Goal: Navigation & Orientation: Find specific page/section

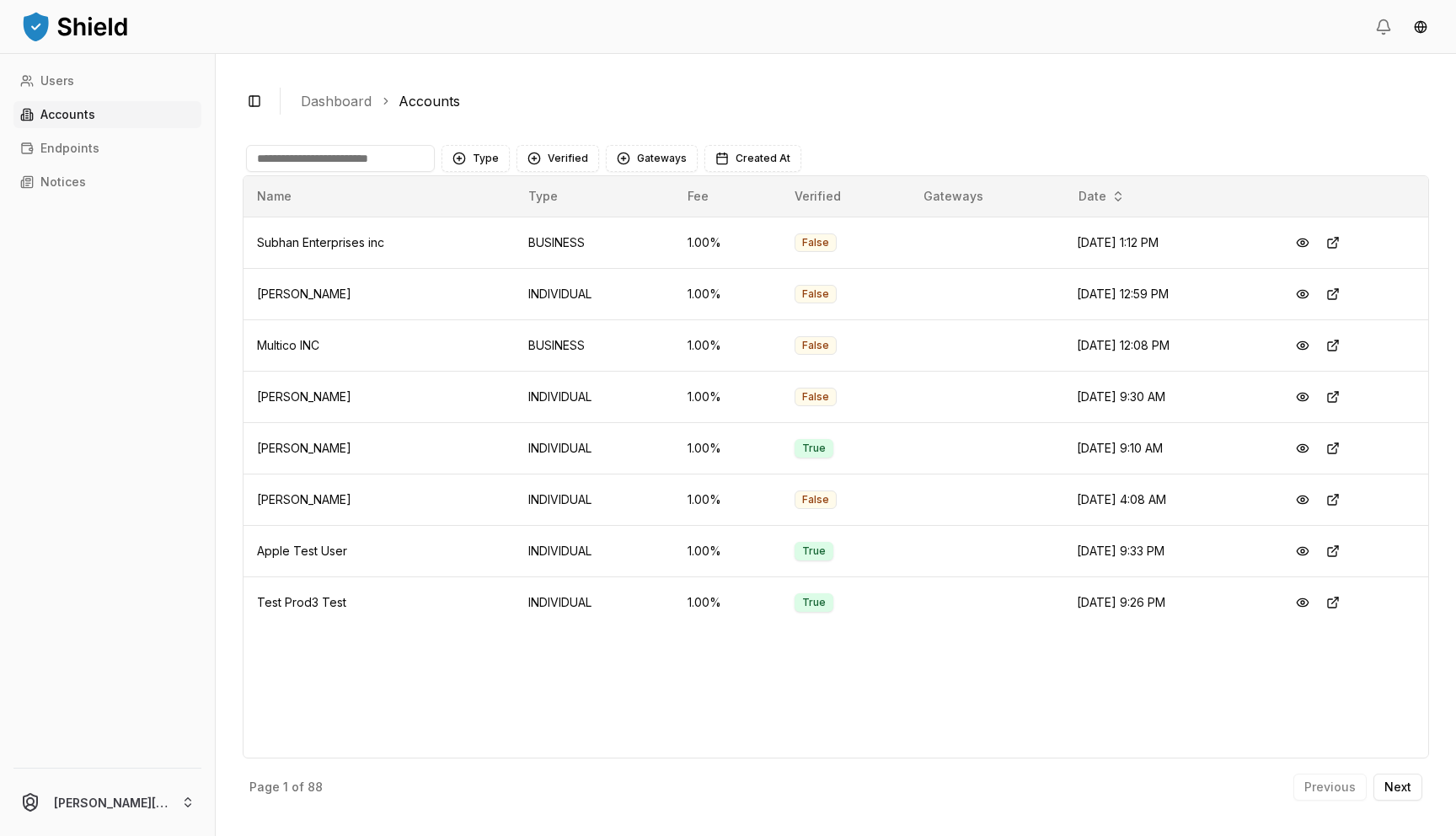
click at [810, 1] on header at bounding box center [728, 26] width 1456 height 54
click at [1390, 783] on p "Next" at bounding box center [1398, 786] width 27 height 12
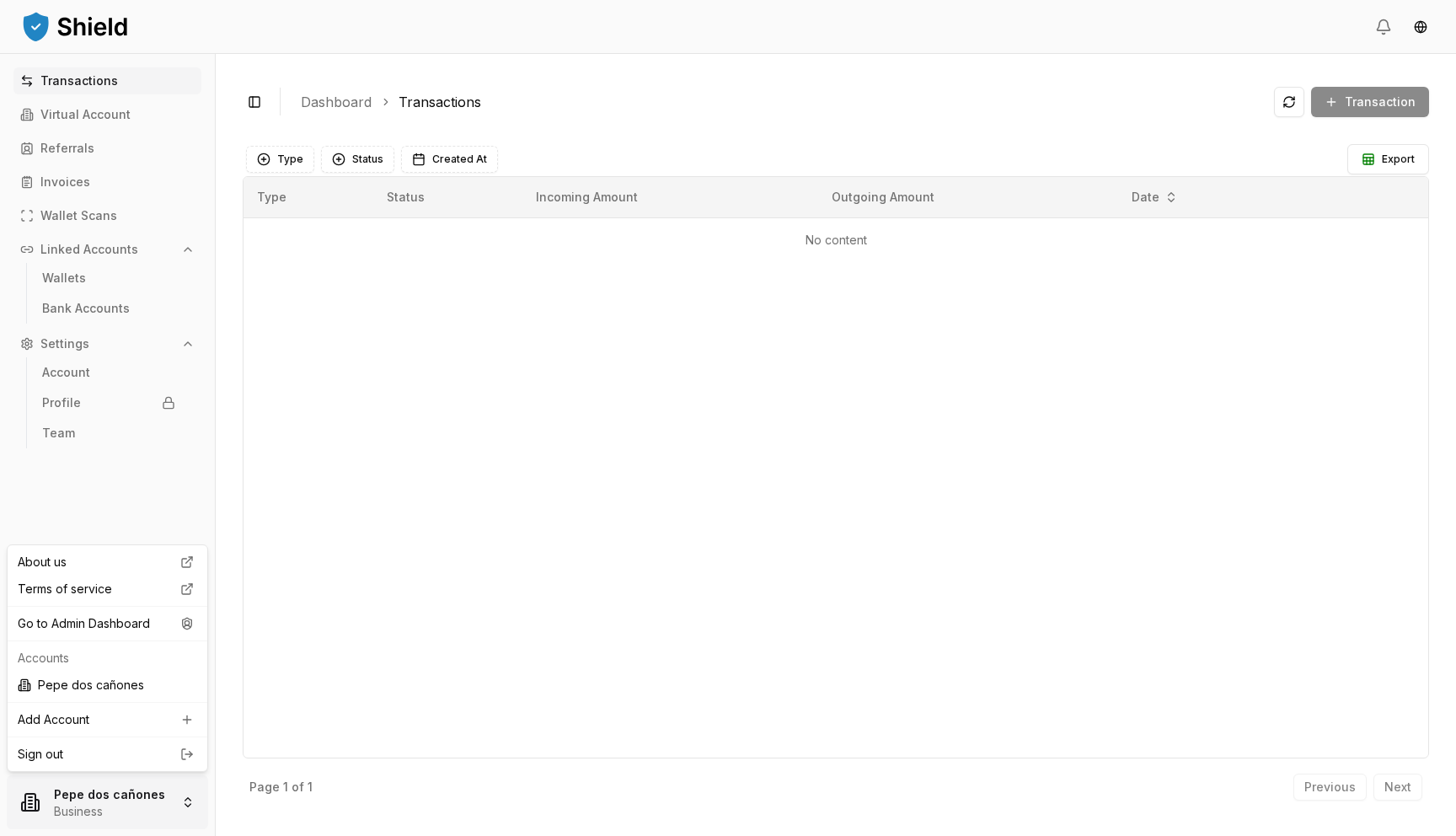
click at [106, 791] on html "Transactions Virtual Account Referrals Invoices Wallet Scans Linked Accounts Wa…" at bounding box center [728, 418] width 1456 height 836
click at [119, 626] on div "Go to Admin Dashboard" at bounding box center [107, 623] width 193 height 27
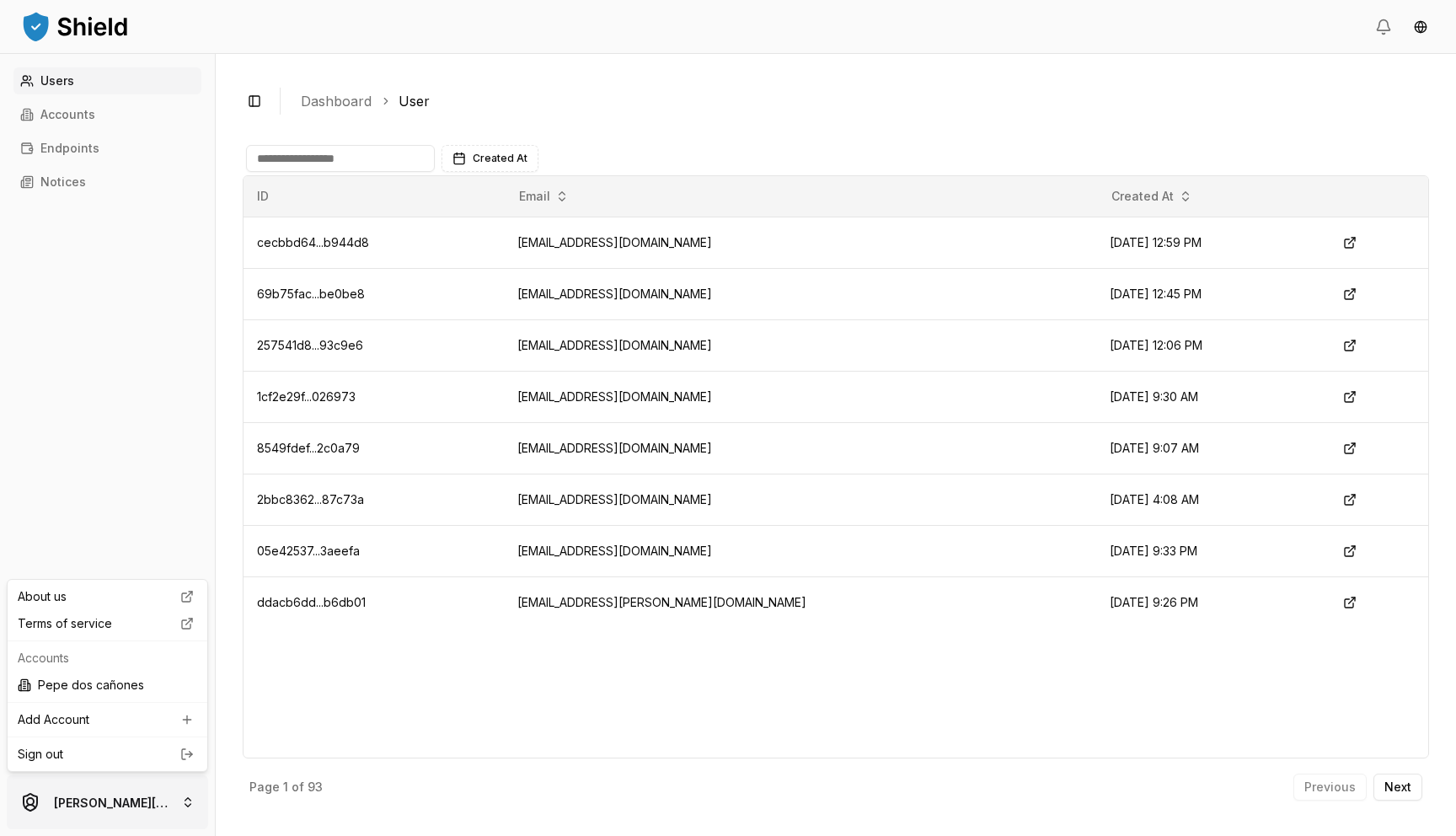
click at [152, 799] on html "Users Accounts Endpoints Notices jose@getshield.xyz Toggle Sidebar Dashboard Us…" at bounding box center [728, 418] width 1456 height 836
click at [135, 623] on div "Terms of service" at bounding box center [107, 623] width 193 height 27
click at [137, 117] on link "Accounts" at bounding box center [107, 115] width 187 height 27
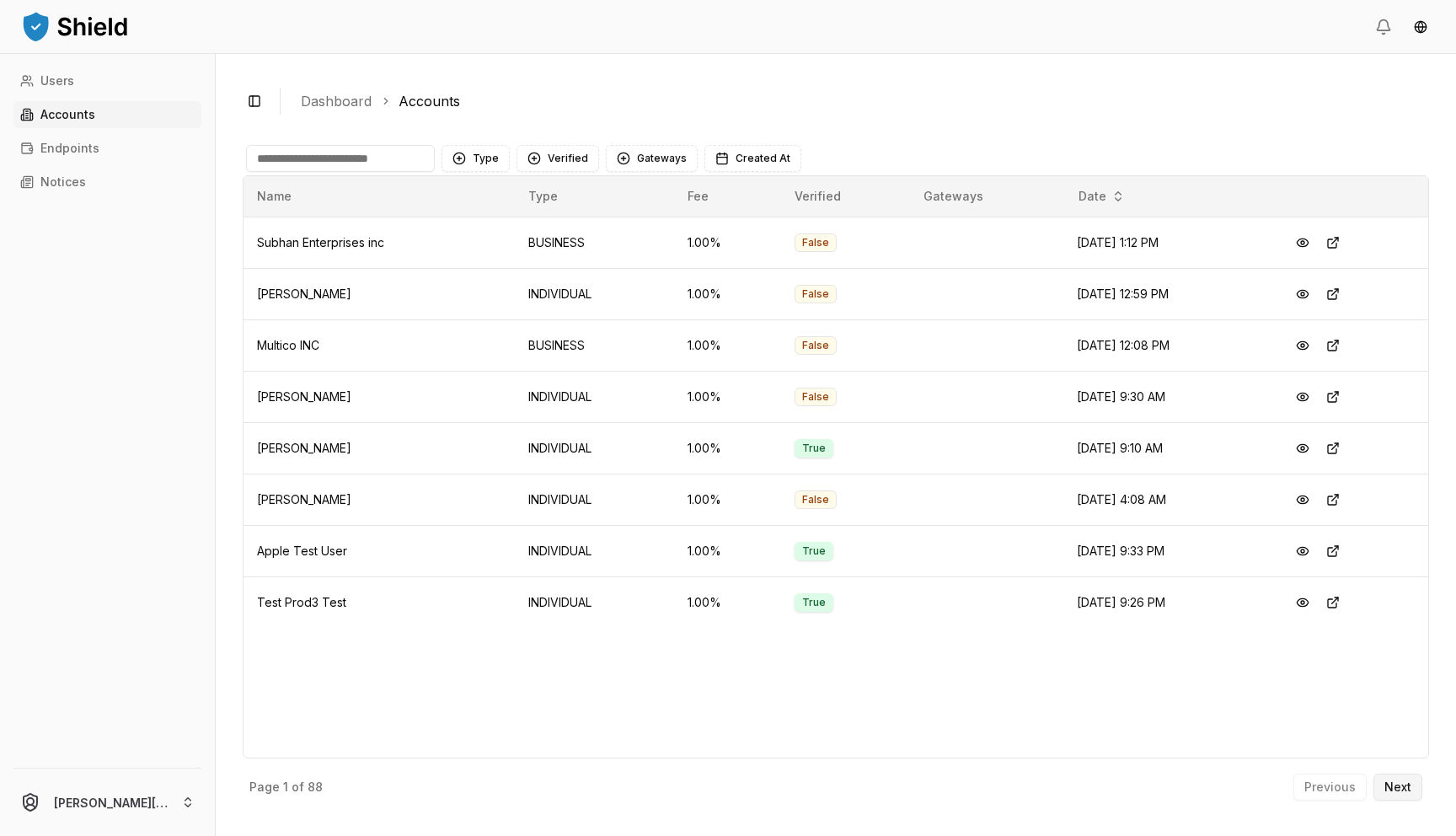
click at [1398, 776] on button "Next" at bounding box center [1398, 787] width 49 height 27
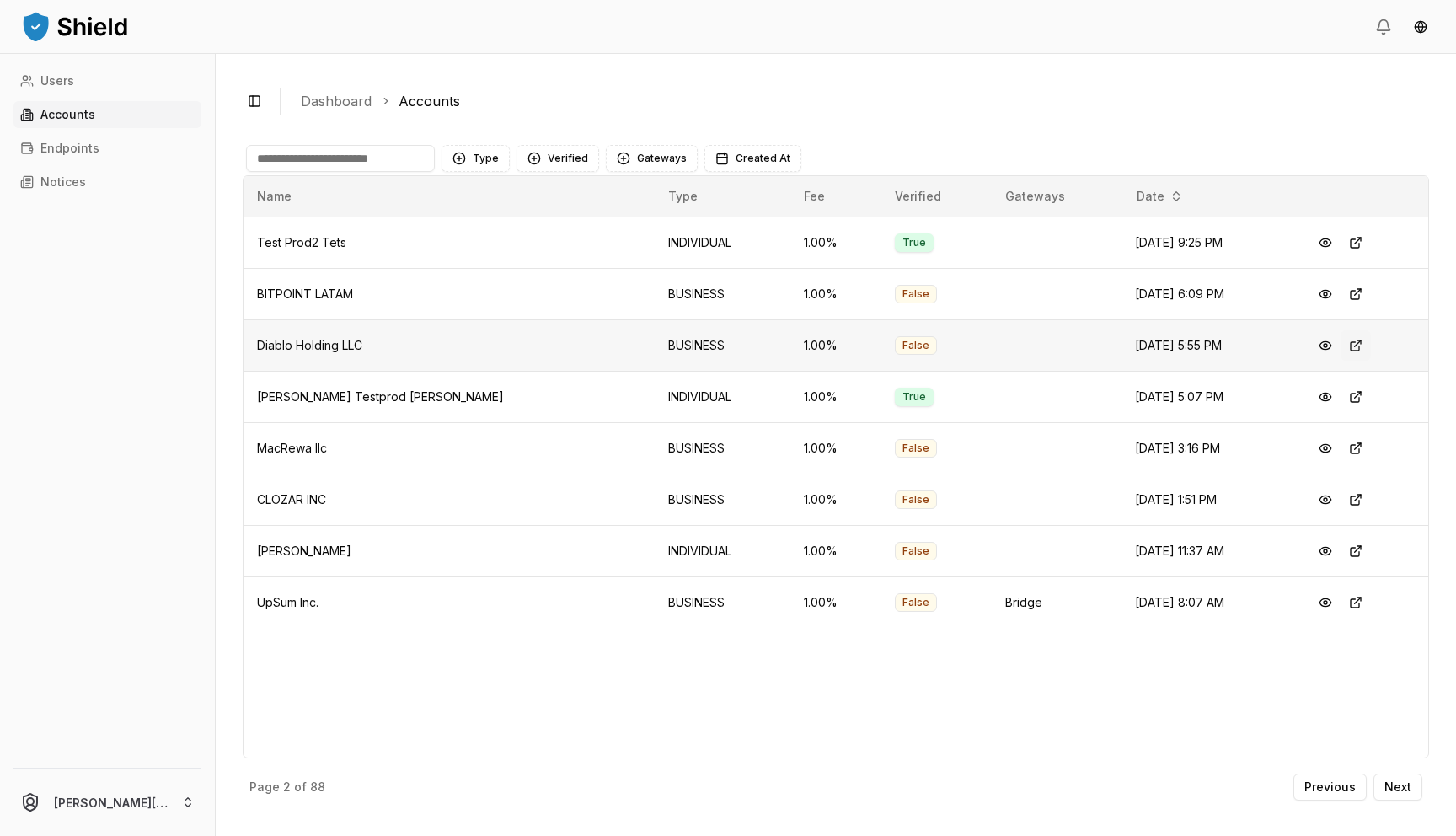
click at [1340, 340] on button at bounding box center [1355, 345] width 30 height 30
click at [1342, 454] on button at bounding box center [1355, 448] width 30 height 30
click at [1394, 781] on p "Next" at bounding box center [1398, 786] width 27 height 12
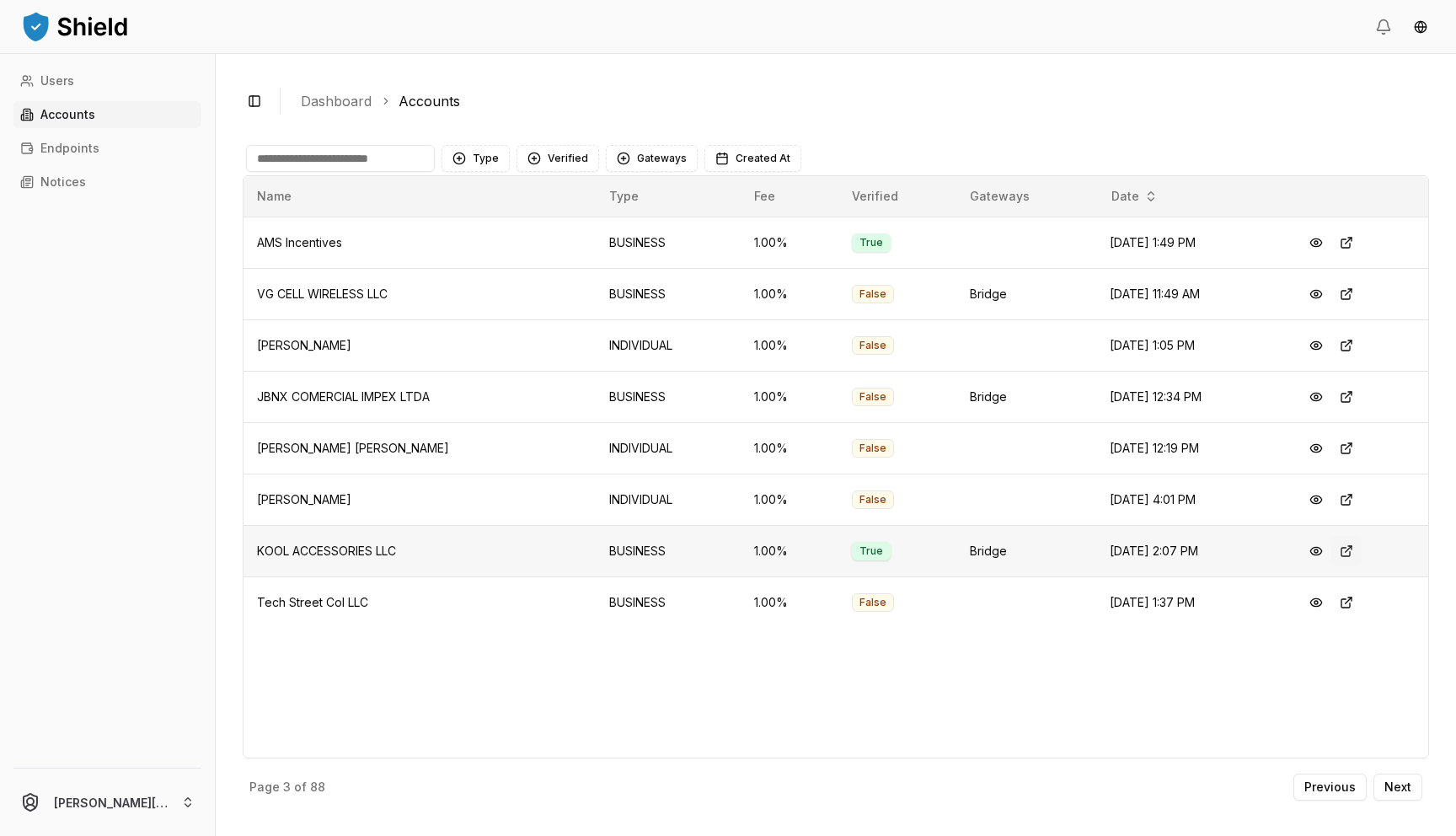
click at [1347, 553] on button at bounding box center [1346, 550] width 30 height 30
click at [1407, 796] on button "Next" at bounding box center [1398, 787] width 49 height 27
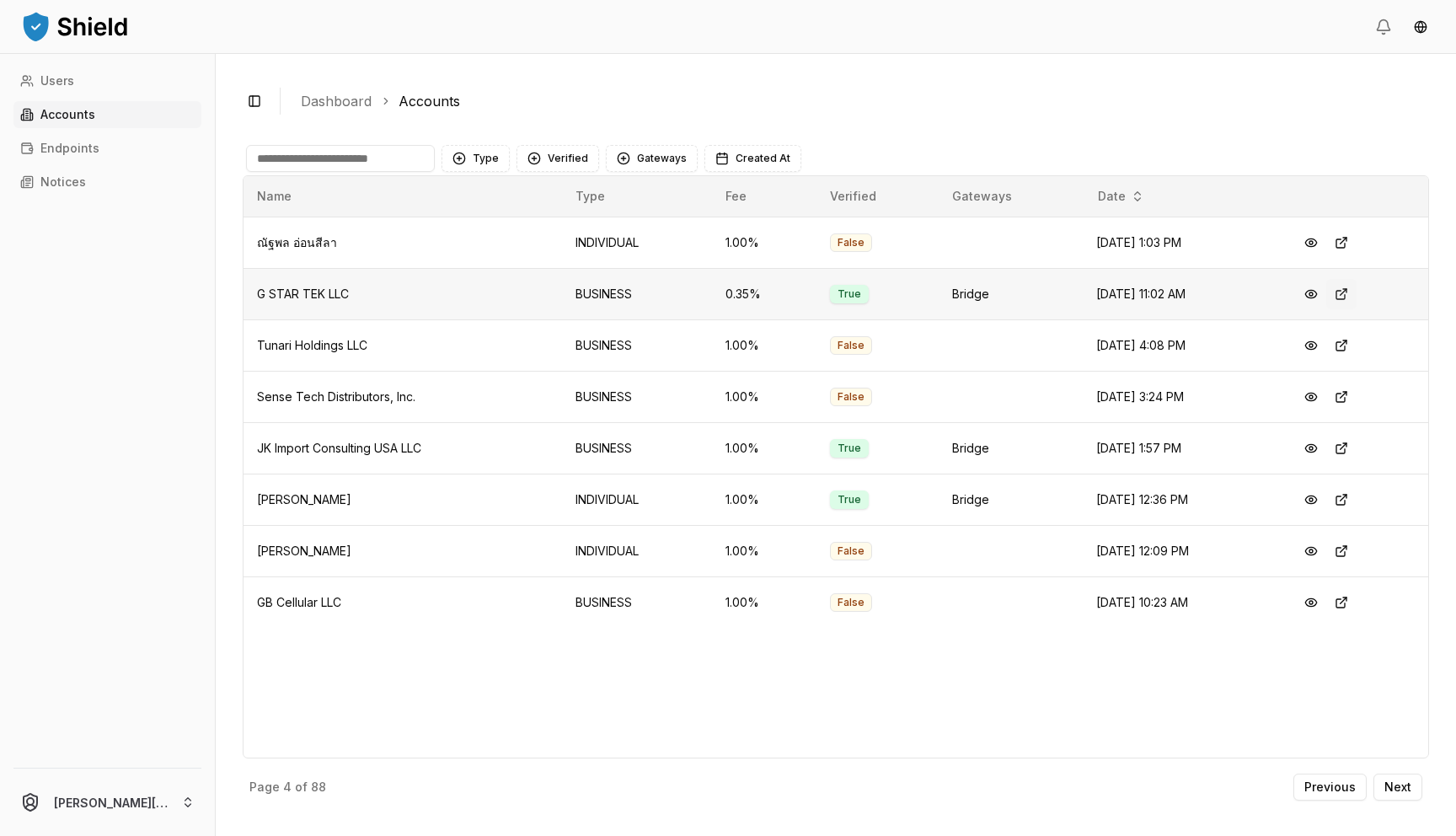
click at [1347, 287] on button at bounding box center [1340, 293] width 30 height 30
click at [1348, 446] on button at bounding box center [1340, 448] width 30 height 30
click at [1417, 809] on div "Toggle Sidebar Dashboard Accounts Type Verified Gateways Created At Name Type F…" at bounding box center [835, 444] width 1240 height 781
click at [1407, 779] on button "Next" at bounding box center [1398, 787] width 49 height 27
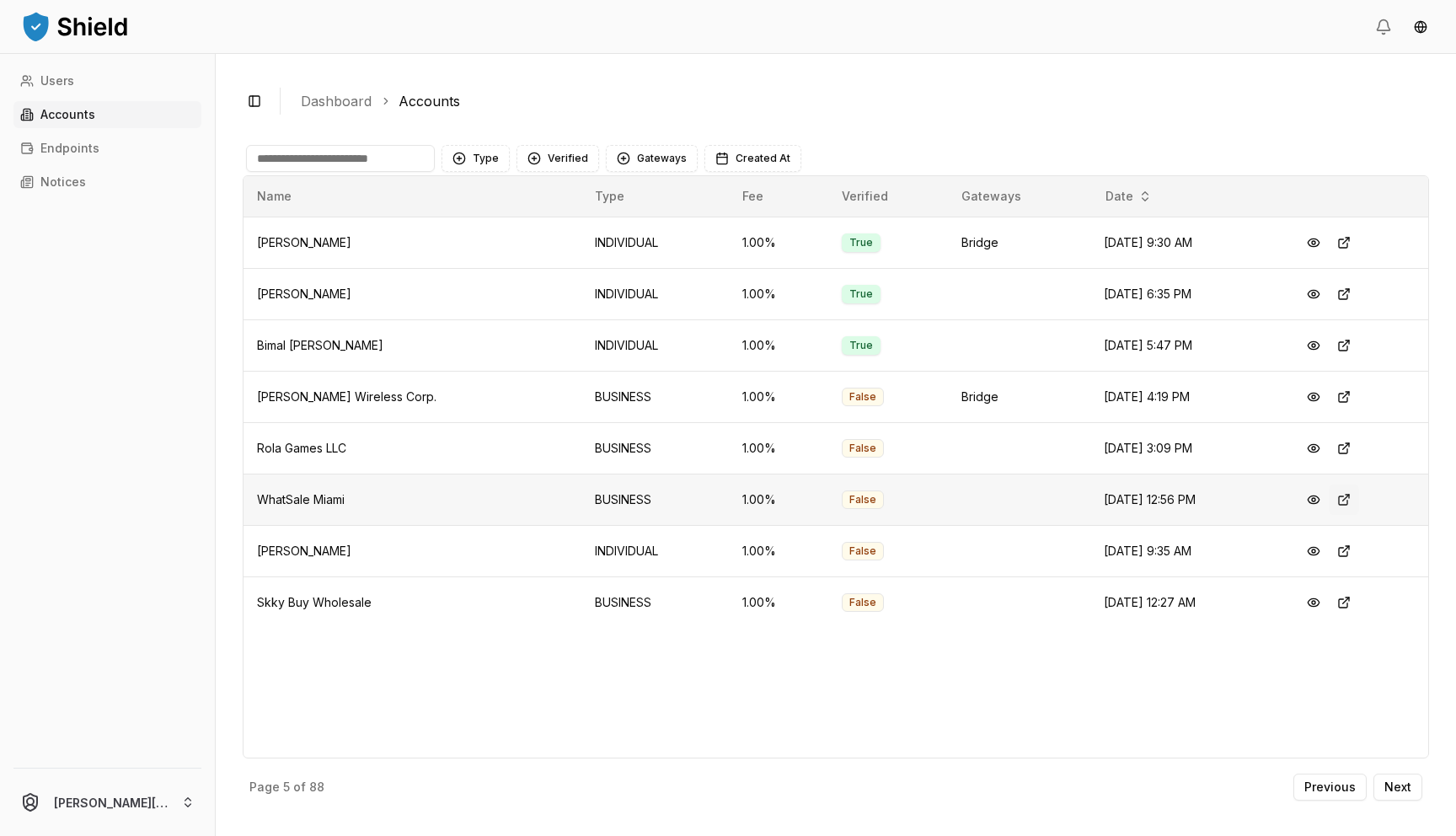
click at [1337, 499] on button at bounding box center [1343, 499] width 30 height 30
click at [1335, 604] on button at bounding box center [1343, 601] width 30 height 30
click at [1392, 784] on p "Next" at bounding box center [1398, 786] width 27 height 12
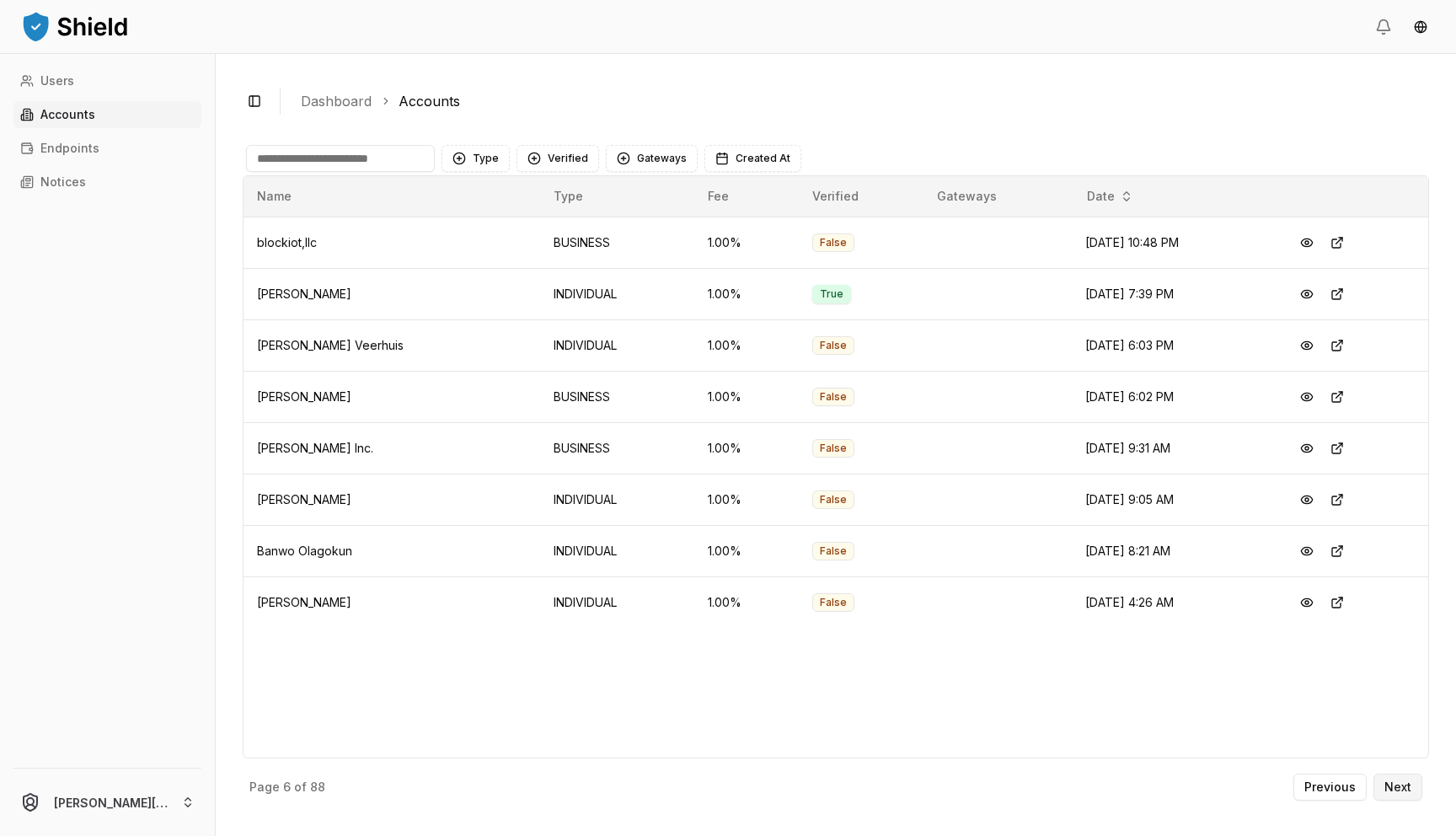
click at [1401, 798] on button "Next" at bounding box center [1398, 787] width 49 height 27
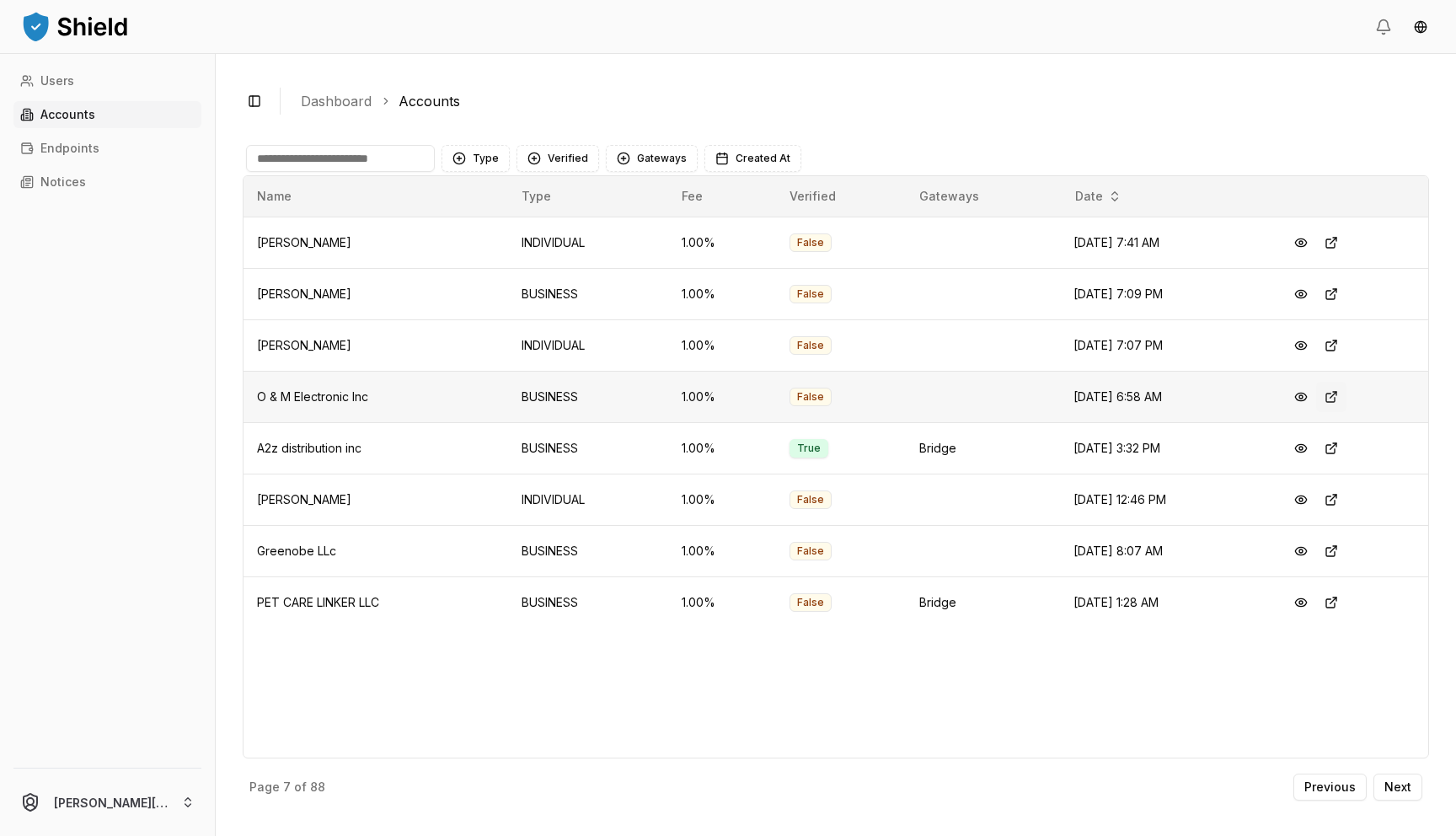
click at [1343, 393] on button at bounding box center [1330, 396] width 30 height 30
click at [1340, 599] on button at bounding box center [1330, 601] width 30 height 30
click at [1409, 792] on p "Next" at bounding box center [1398, 786] width 27 height 12
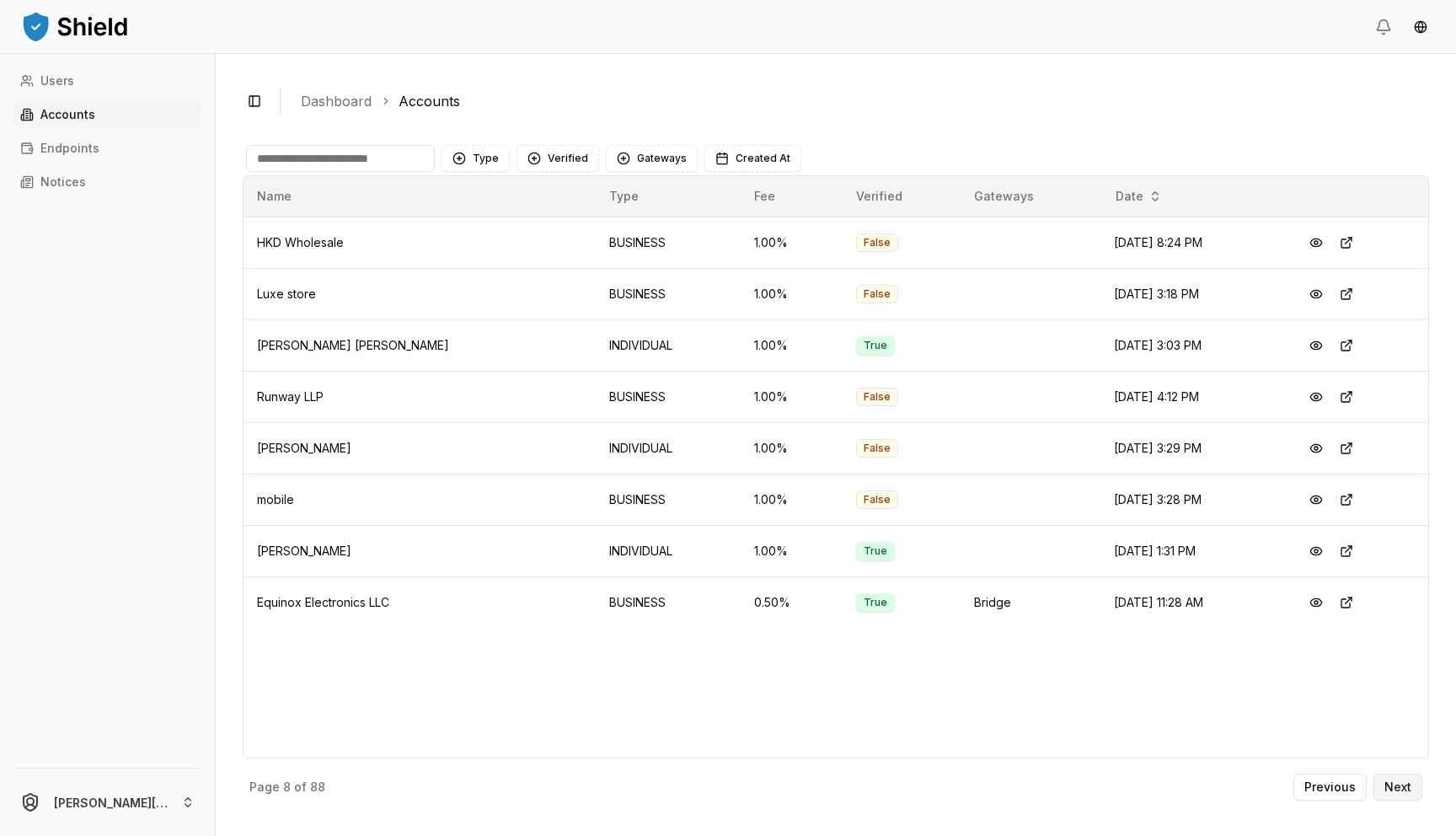
click at [1393, 782] on p "Next" at bounding box center [1398, 786] width 27 height 12
